Goal: Task Accomplishment & Management: Complete application form

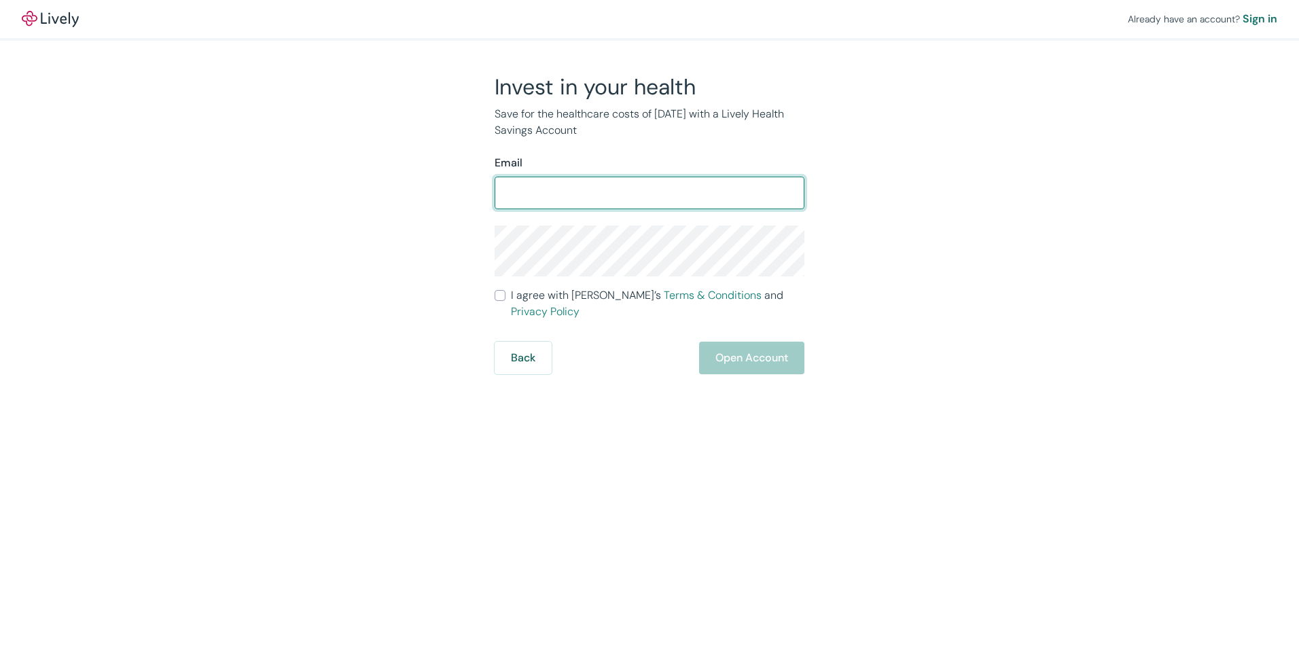
click at [583, 195] on input "Email" at bounding box center [650, 192] width 310 height 27
type input "[EMAIL_ADDRESS][DOMAIN_NAME]"
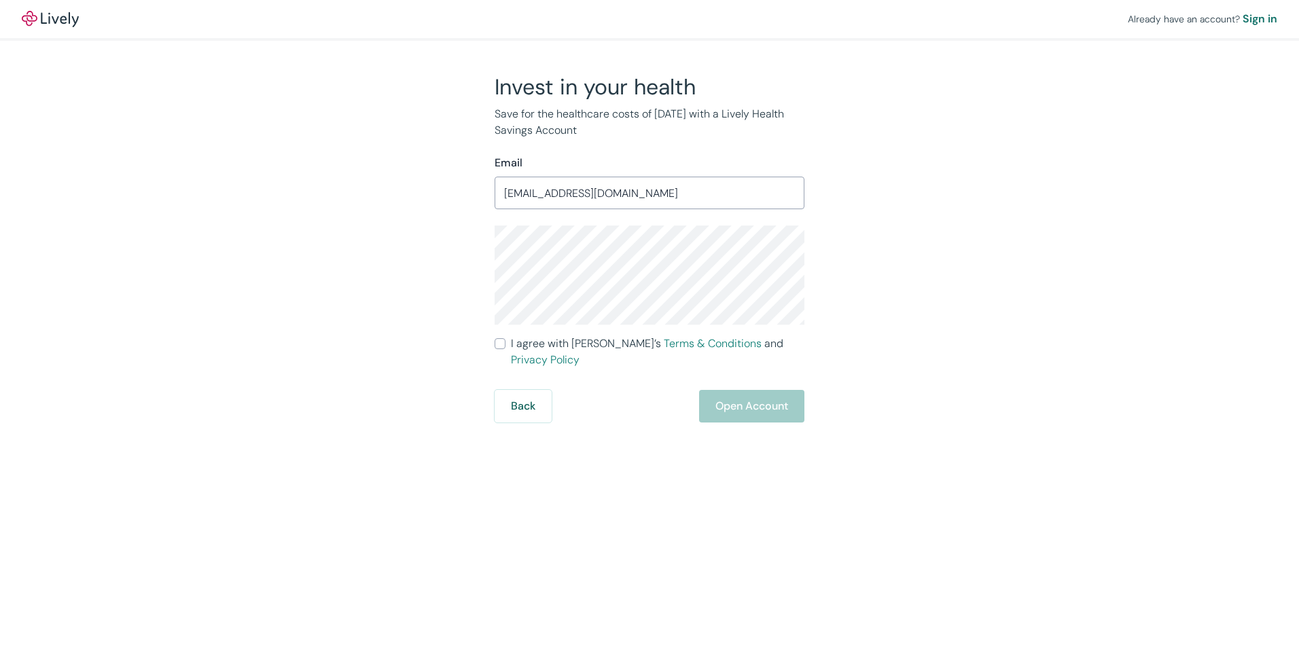
click at [459, 283] on div "Invest in your health Save for the healthcare costs of [DATE] with a Lively Hea…" at bounding box center [641, 247] width 652 height 349
click at [507, 340] on label "I agree with Lively’s Terms & Conditions and Privacy Policy" at bounding box center [650, 352] width 310 height 33
click at [506, 340] on input "I agree with Lively’s Terms & Conditions and Privacy Policy" at bounding box center [500, 343] width 11 height 11
checkbox input "true"
click at [741, 396] on button "Open Account" at bounding box center [751, 406] width 105 height 33
